Goal: Task Accomplishment & Management: Complete application form

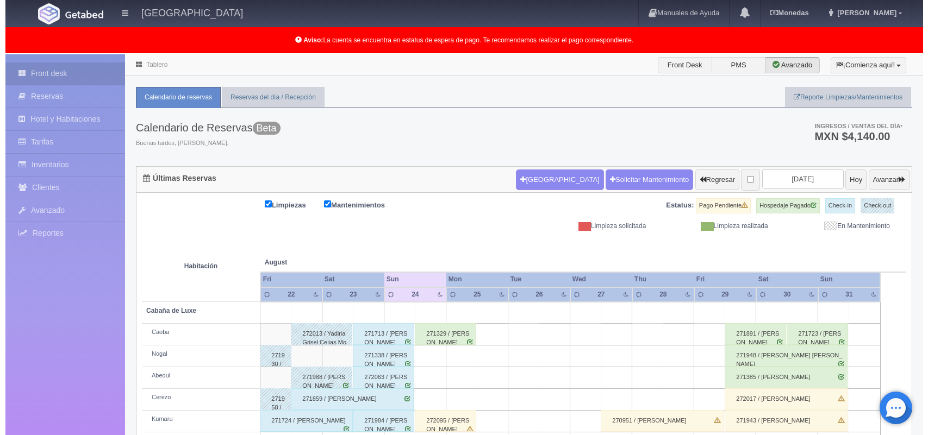
scroll to position [124, 0]
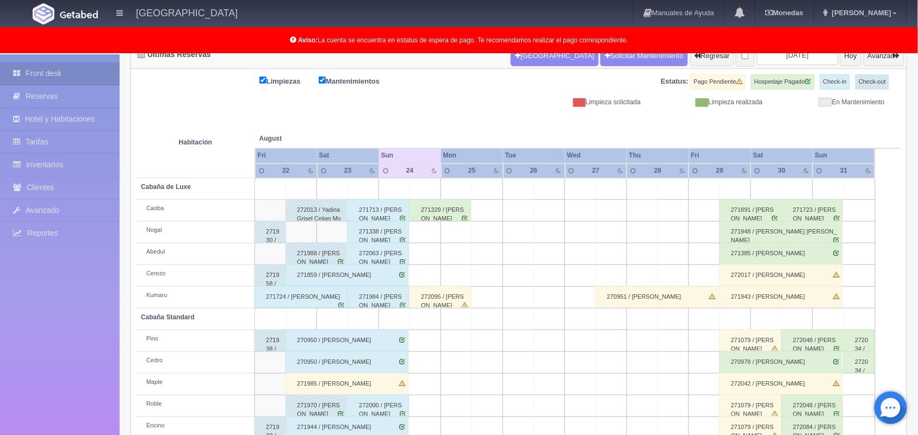
click at [426, 272] on td at bounding box center [425, 276] width 31 height 22
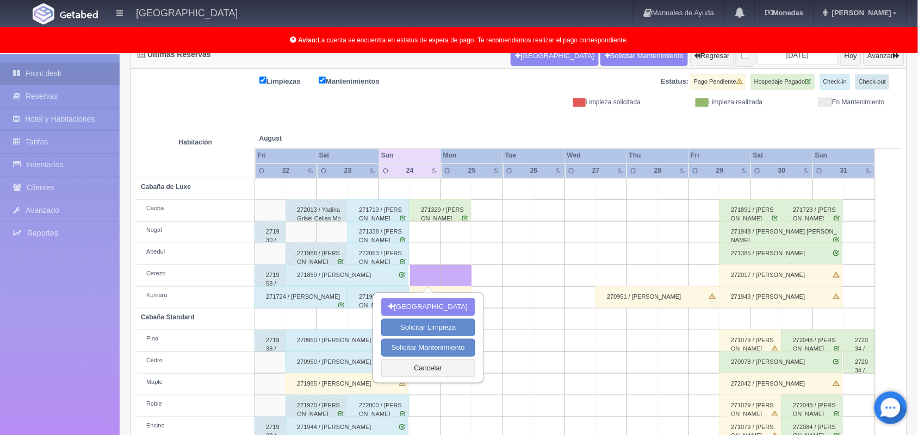
click at [426, 272] on td at bounding box center [425, 276] width 31 height 22
click at [427, 308] on button "[GEOGRAPHIC_DATA]" at bounding box center [428, 307] width 94 height 18
type input "[DATE]"
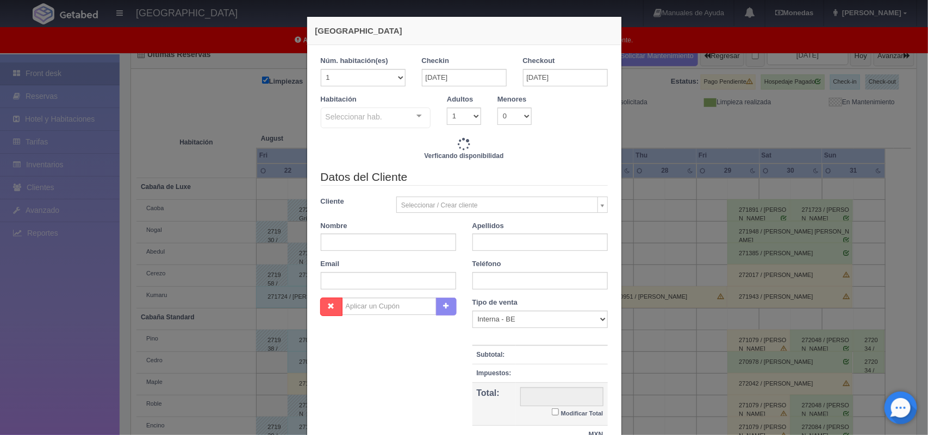
checkbox input "false"
type input "1800.00"
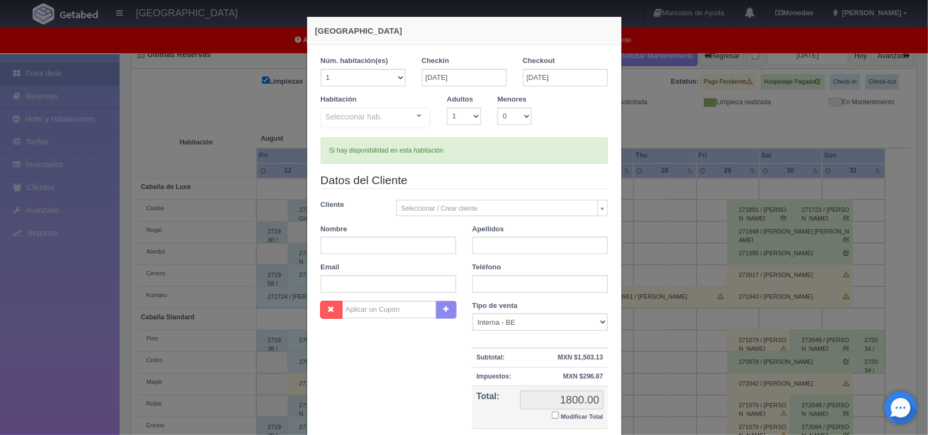
checkbox input "false"
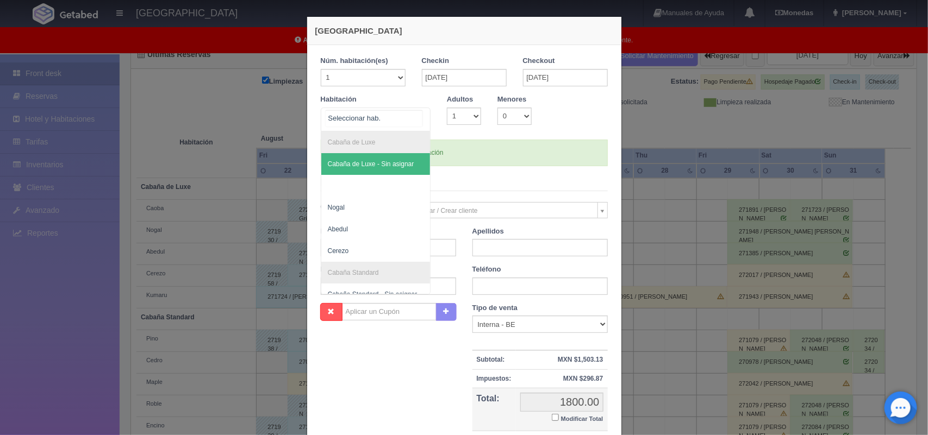
click at [412, 121] on div "Cabaña de Luxe Cabaña de Luxe - Sin asignar Nogal [PERSON_NAME] Standard Cabaña…" at bounding box center [376, 120] width 110 height 24
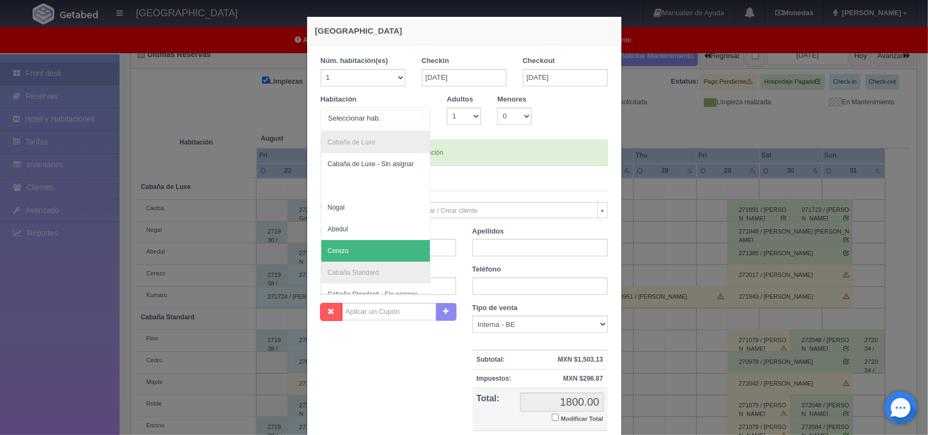
click at [398, 246] on span "Cerezo" at bounding box center [375, 251] width 109 height 22
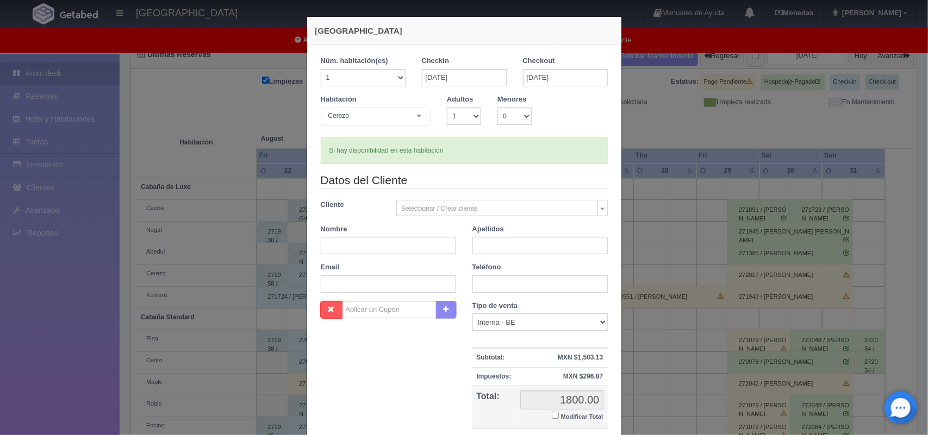
checkbox input "false"
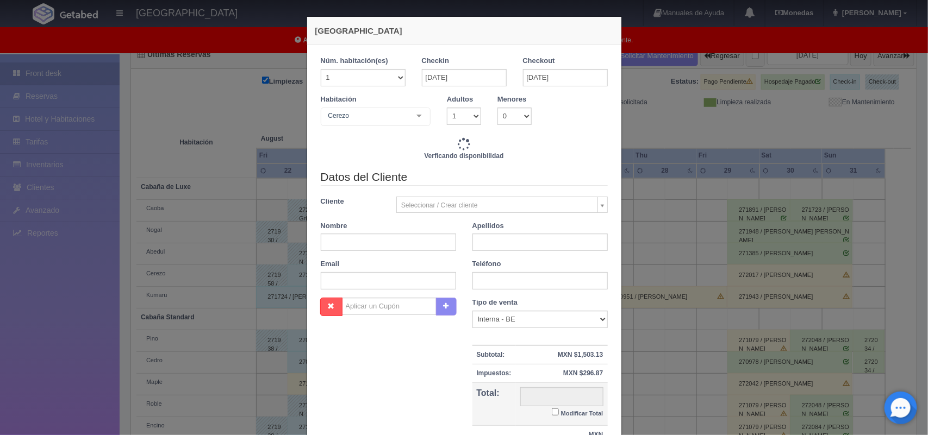
type input "1800.00"
checkbox input "false"
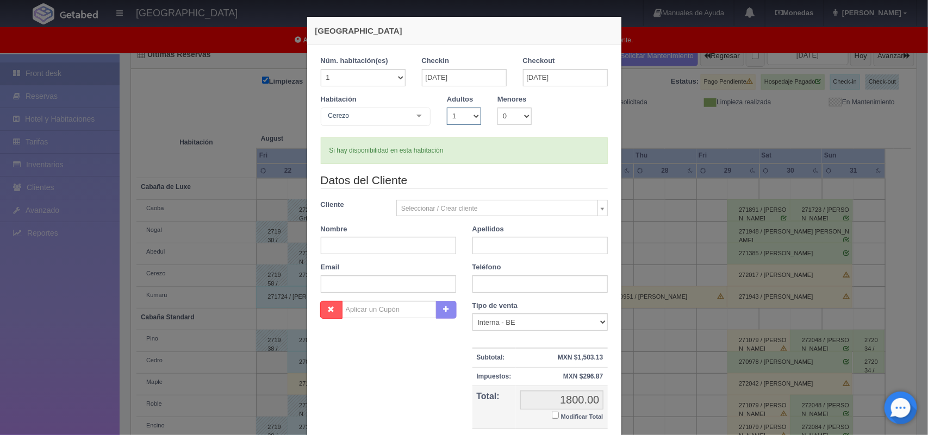
click at [469, 115] on select "1 2 3 4 5 6 7 8 9 10" at bounding box center [464, 116] width 34 height 17
select select "2"
click at [447, 108] on select "1 2 3 4 5 6 7 8 9 10" at bounding box center [464, 116] width 34 height 17
checkbox input "false"
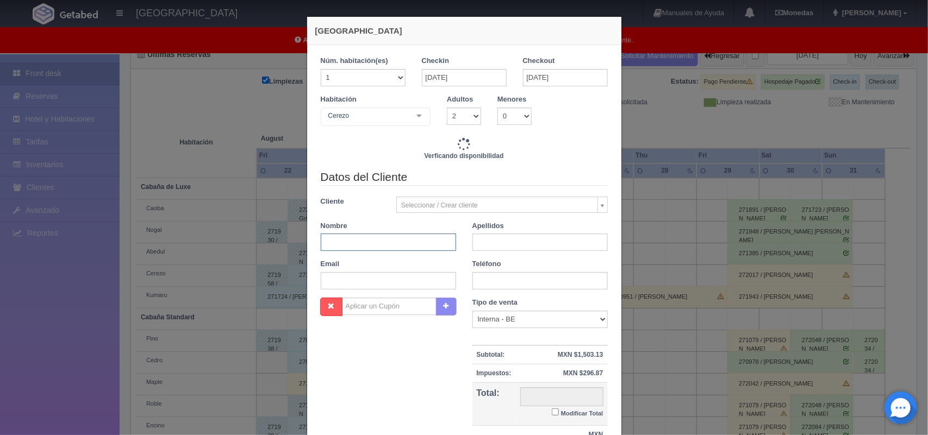
type input "1800.00"
checkbox input "false"
click at [344, 248] on input "text" at bounding box center [388, 242] width 135 height 17
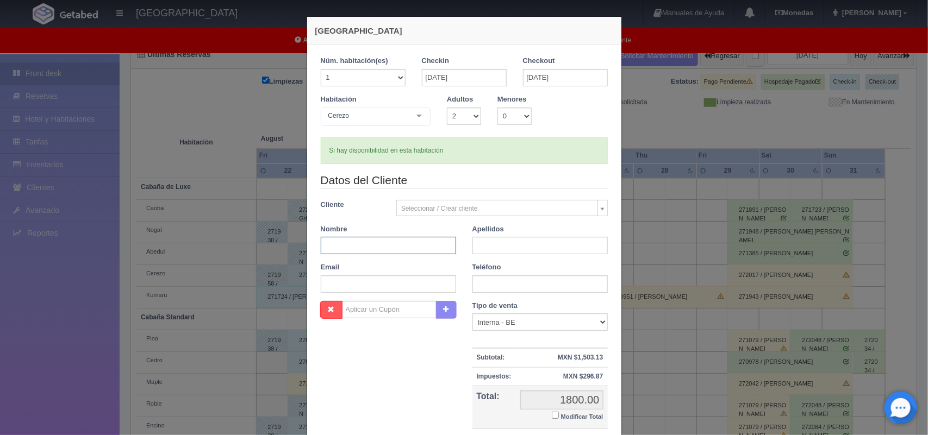
type input "a"
type input "[PERSON_NAME]"
click at [479, 247] on input "text" at bounding box center [539, 245] width 135 height 17
type input "[PERSON_NAME]"
click at [597, 319] on select "Correo Electronico Interna - BE Llamada OTA Externa Otro WALK IN" at bounding box center [539, 322] width 135 height 17
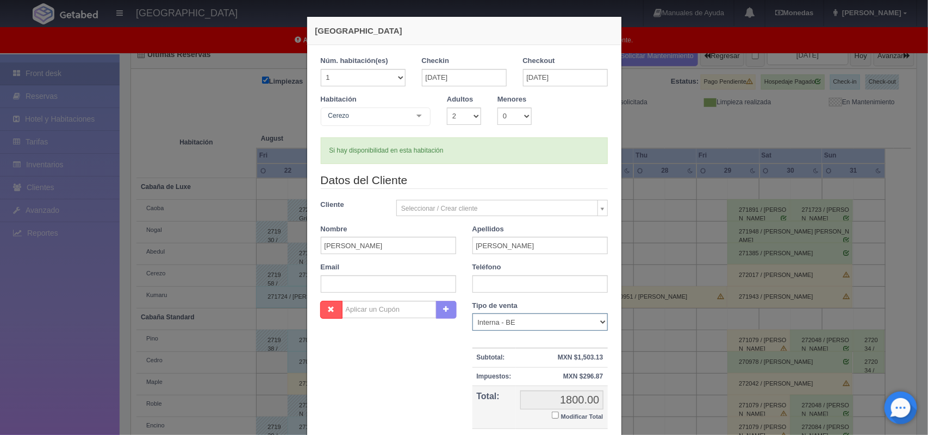
select select "walkin"
click at [472, 314] on select "Correo Electronico Interna - BE Llamada OTA Externa Otro WALK IN" at bounding box center [539, 322] width 135 height 17
click at [493, 284] on input "text" at bounding box center [539, 284] width 135 height 17
type input "5533478633"
click at [572, 419] on small "Modificar Total" at bounding box center [582, 417] width 42 height 7
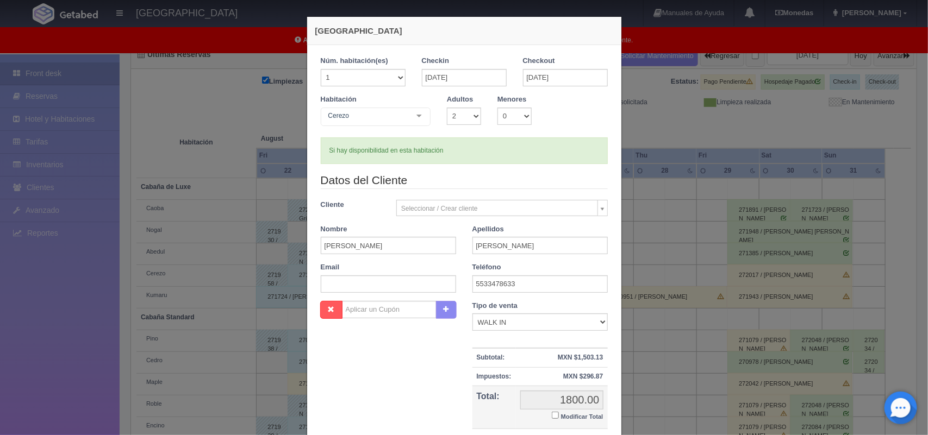
click at [559, 419] on input "Modificar Total" at bounding box center [555, 415] width 7 height 7
checkbox input "true"
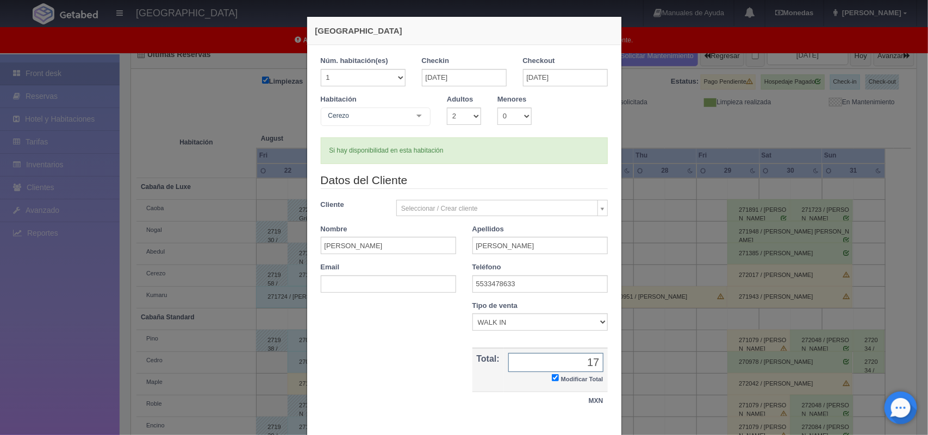
type input "1700.00"
click at [609, 431] on div "1 Núm. habitación(es) 1 2 3 4 5 6 7 8 9 10 11 12 13 14 15 16 17 18 19 20 Checki…" at bounding box center [464, 239] width 314 height 388
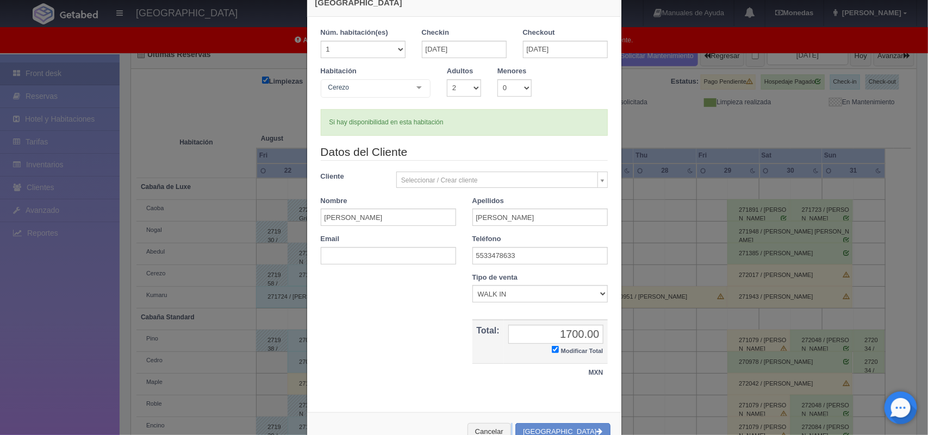
scroll to position [63, 0]
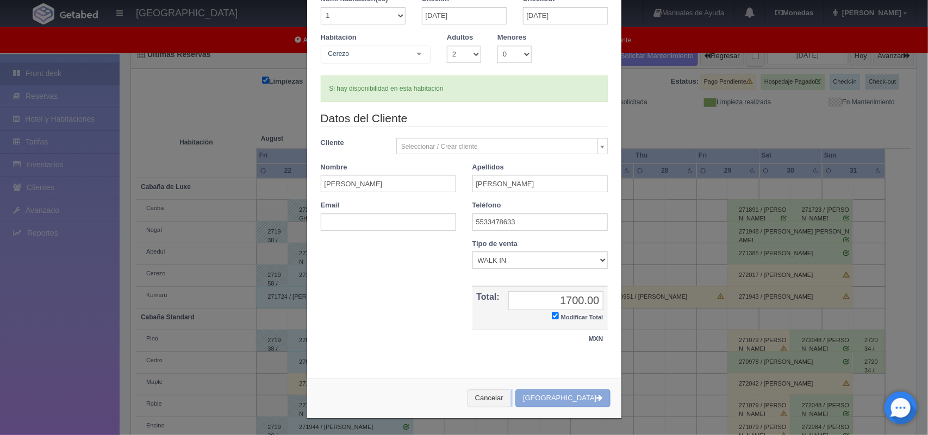
drag, startPoint x: 609, startPoint y: 431, endPoint x: 571, endPoint y: 397, distance: 50.9
click at [571, 397] on div "[GEOGRAPHIC_DATA] 1 Núm. habitación(es) 1 2 3 4 5 6 7 8 9 10 11 12 13 14 15 16 …" at bounding box center [464, 186] width 315 height 465
click at [571, 397] on button "[GEOGRAPHIC_DATA]" at bounding box center [562, 399] width 95 height 18
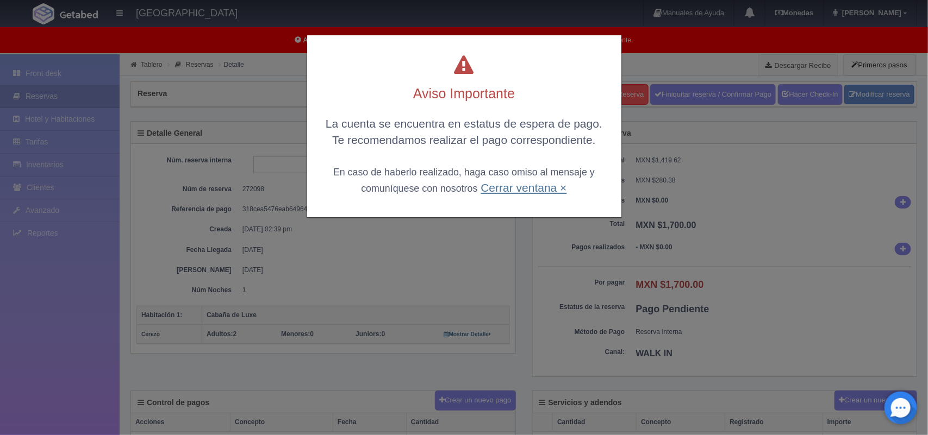
click at [516, 194] on link "Cerrar ventana ×" at bounding box center [524, 188] width 86 height 13
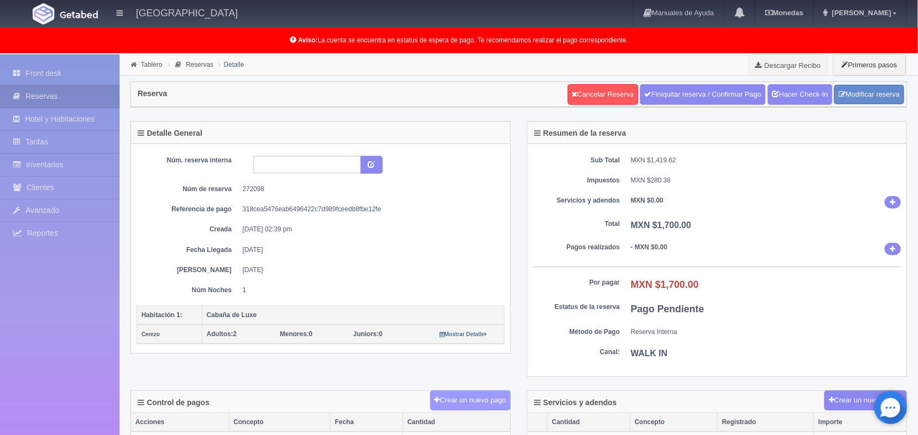
click at [464, 401] on button "Crear un nuevo pago" at bounding box center [470, 401] width 80 height 20
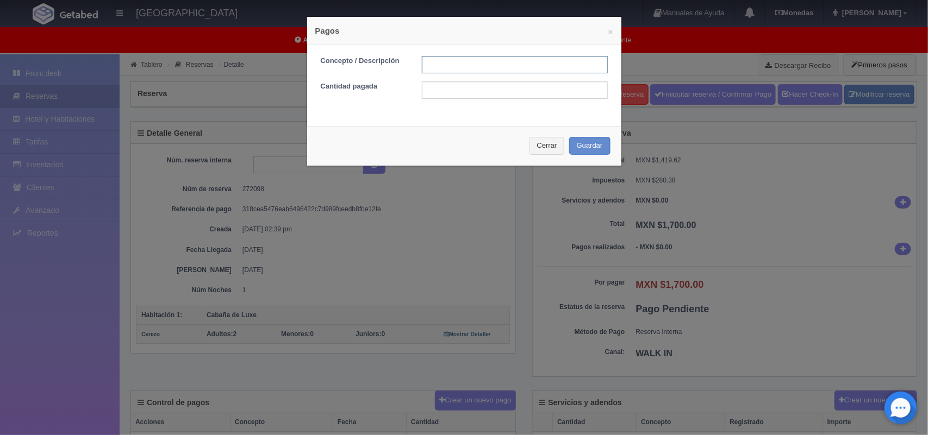
click at [450, 61] on input "text" at bounding box center [515, 64] width 186 height 17
type input "Pago efectivo"
click at [447, 90] on input "text" at bounding box center [515, 90] width 186 height 17
type input "1700.00"
click at [584, 140] on button "Guardar" at bounding box center [589, 146] width 41 height 18
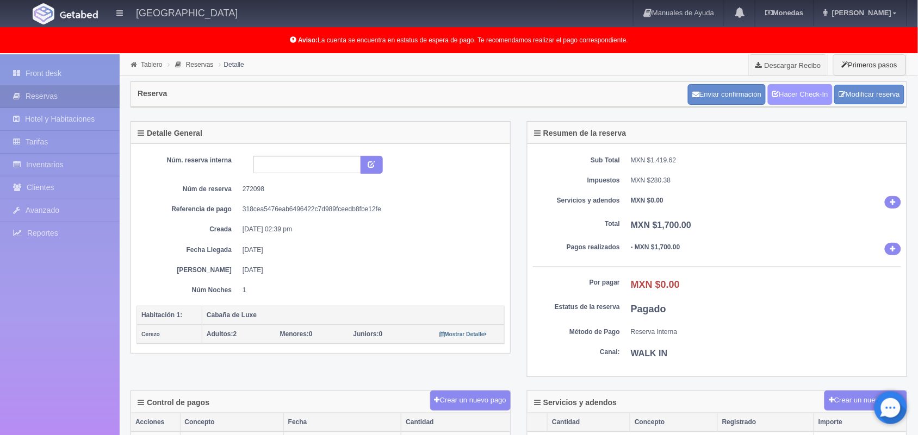
click at [795, 91] on link "Hacer Check-In" at bounding box center [800, 94] width 65 height 21
